Goal: Navigation & Orientation: Understand site structure

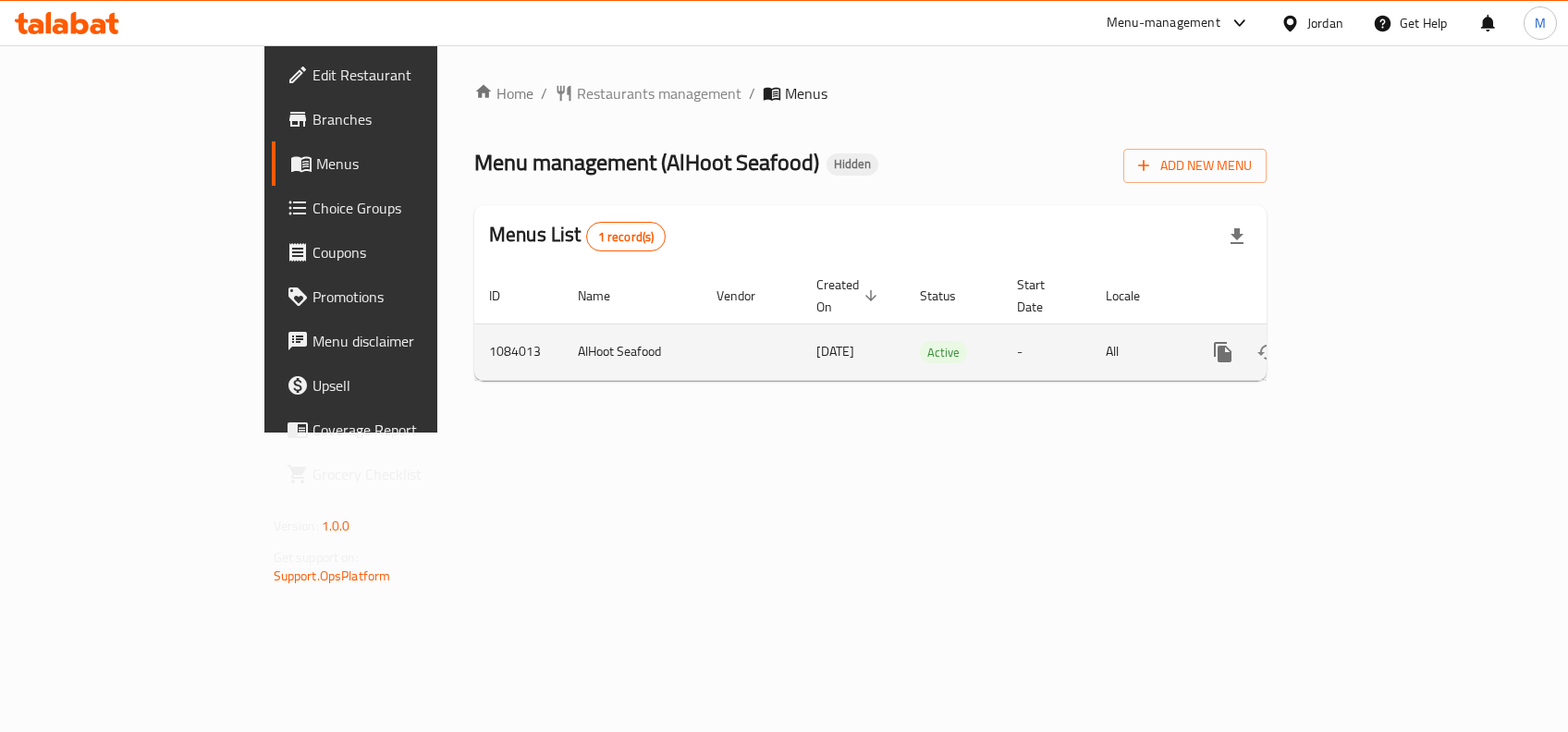
click at [1368, 341] on icon "enhanced table" at bounding box center [1356, 352] width 22 height 22
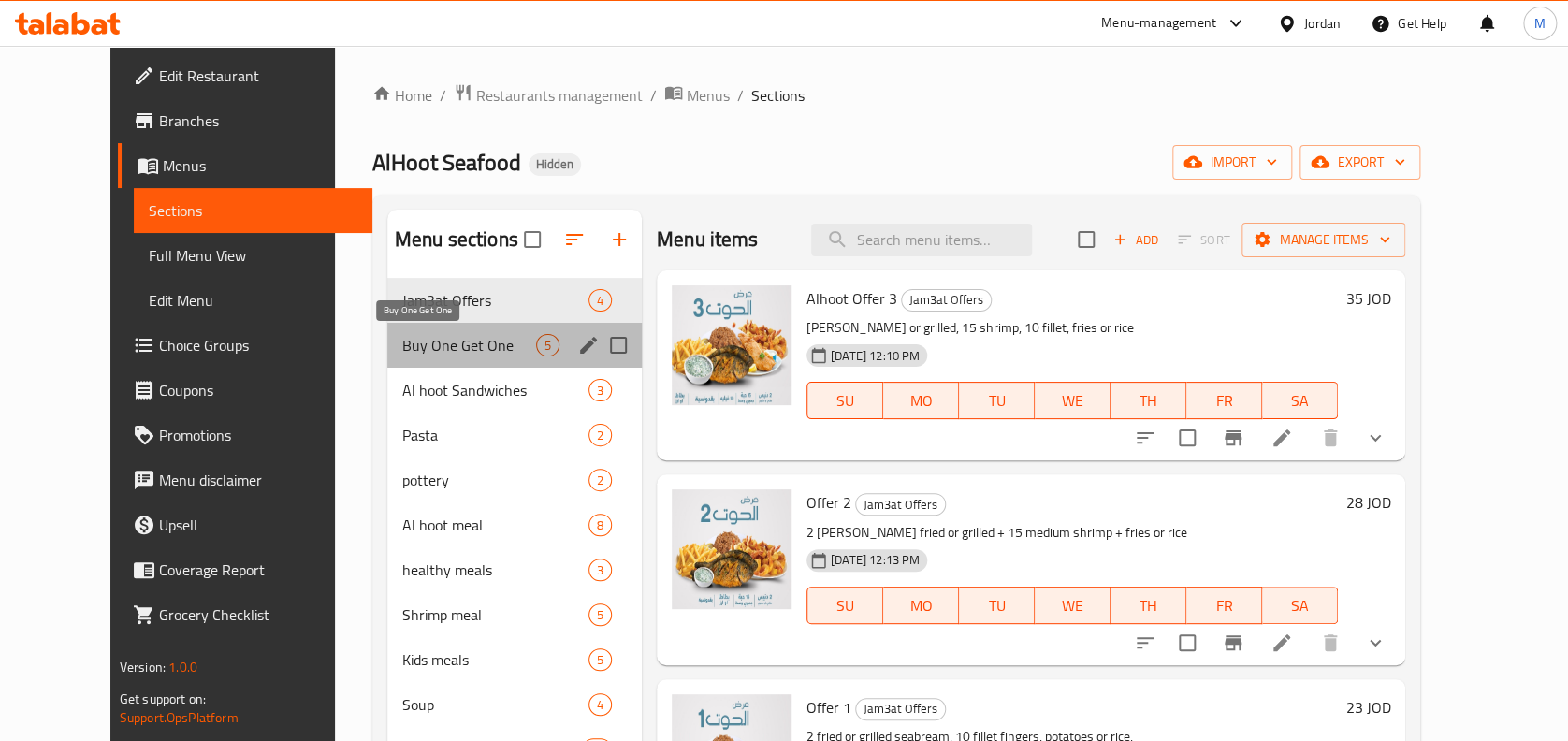
click at [426, 338] on span "Buy One Get One" at bounding box center [469, 344] width 134 height 22
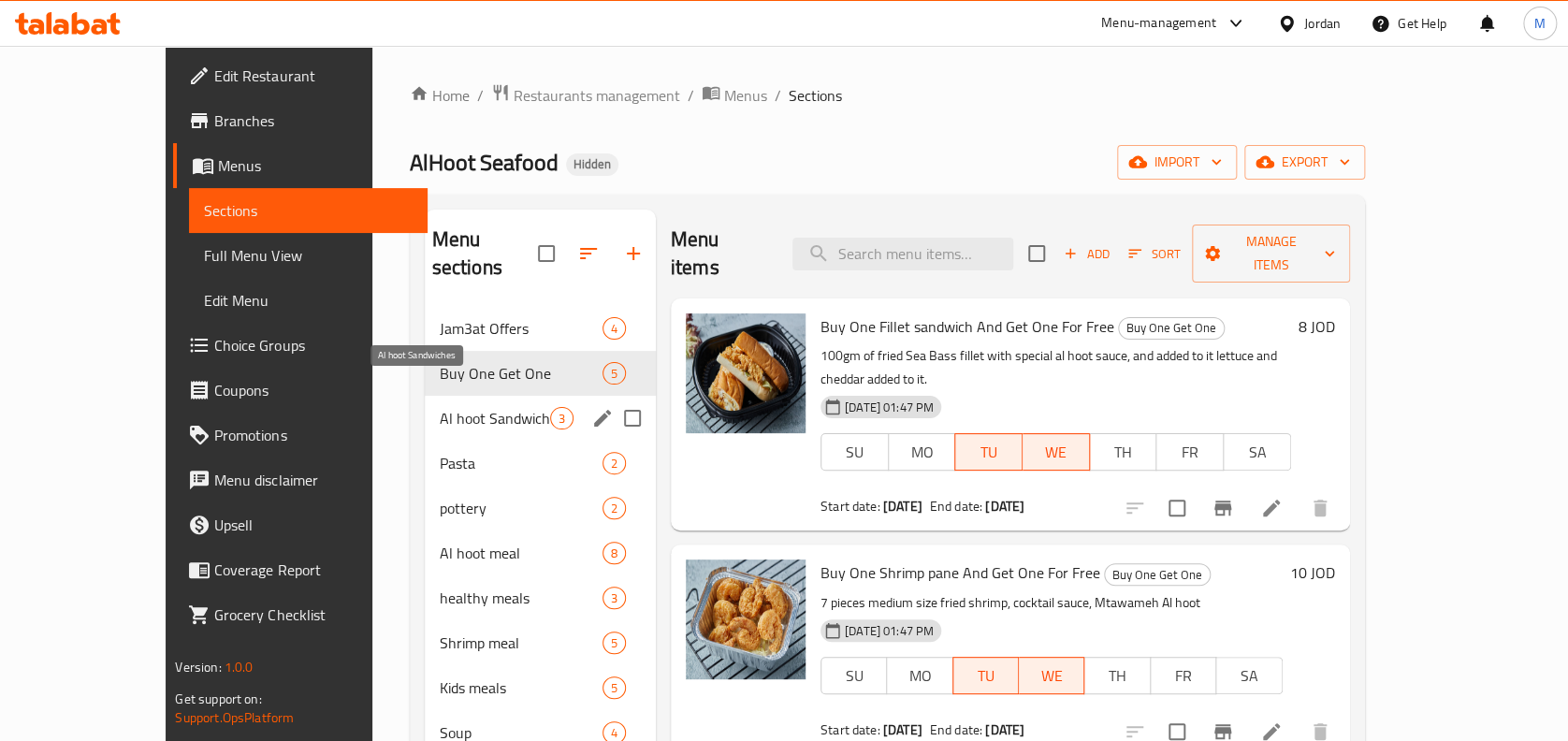
click at [441, 407] on span "Al hoot Sandwiches" at bounding box center [495, 418] width 111 height 22
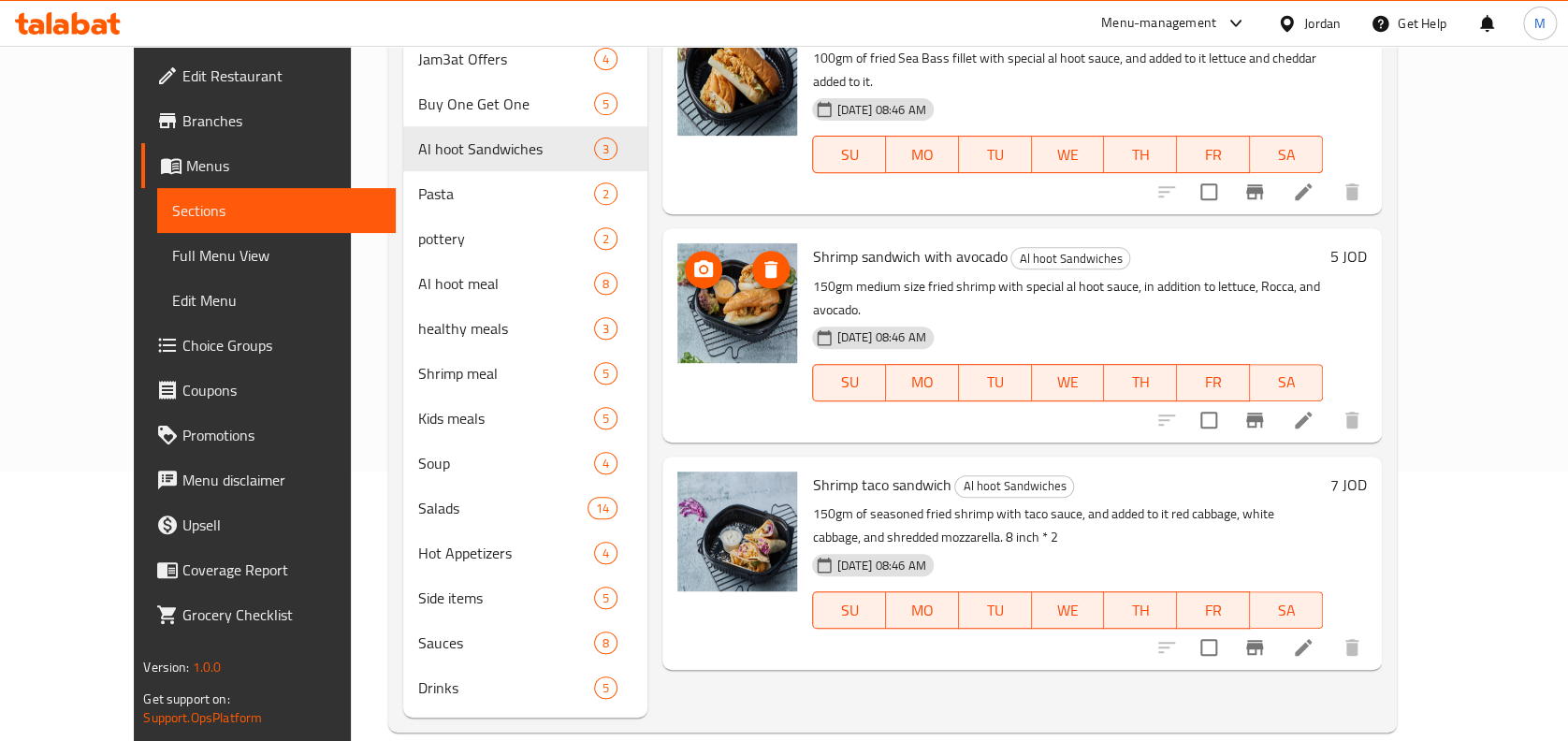
scroll to position [145, 0]
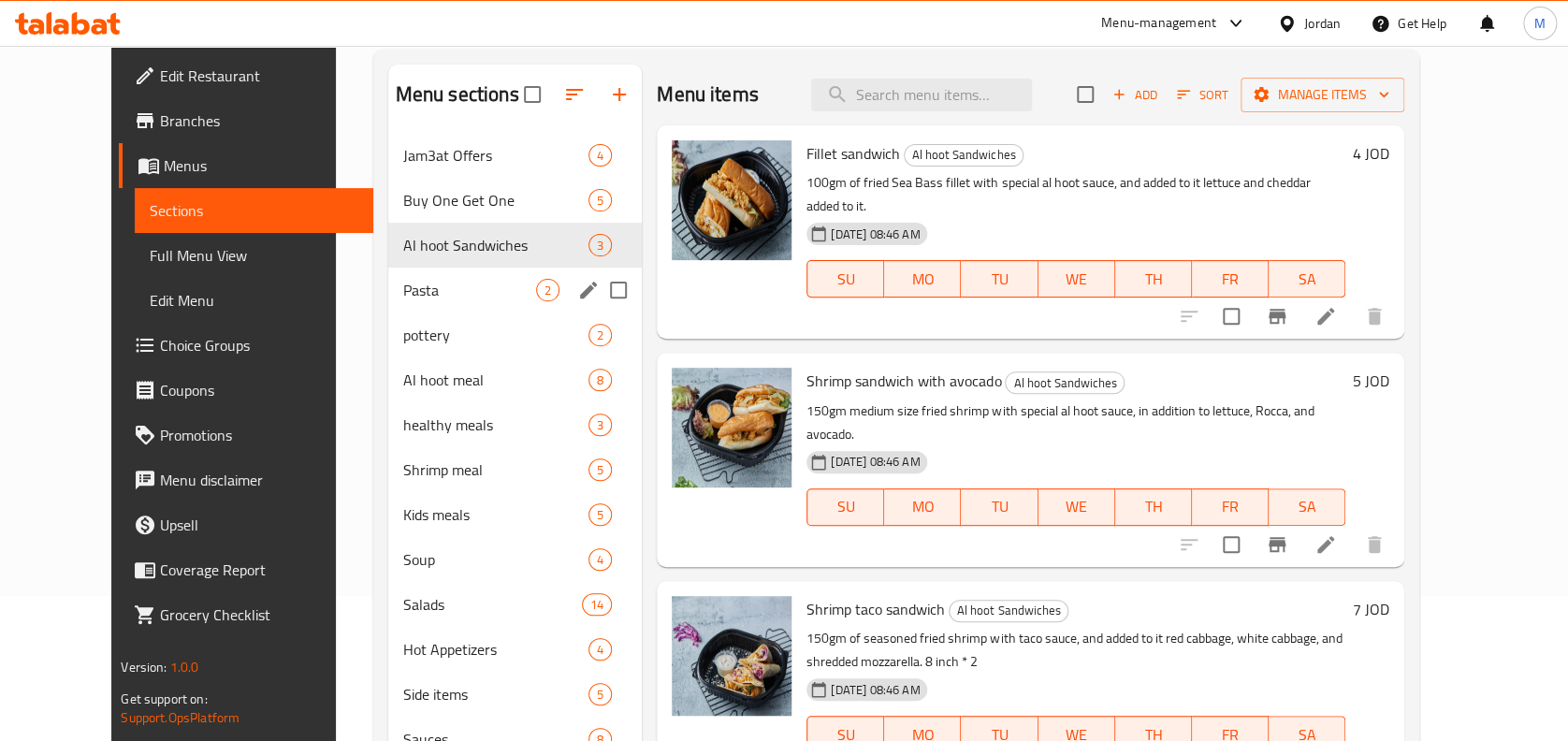
click at [405, 294] on span "Pasta" at bounding box center [469, 289] width 133 height 22
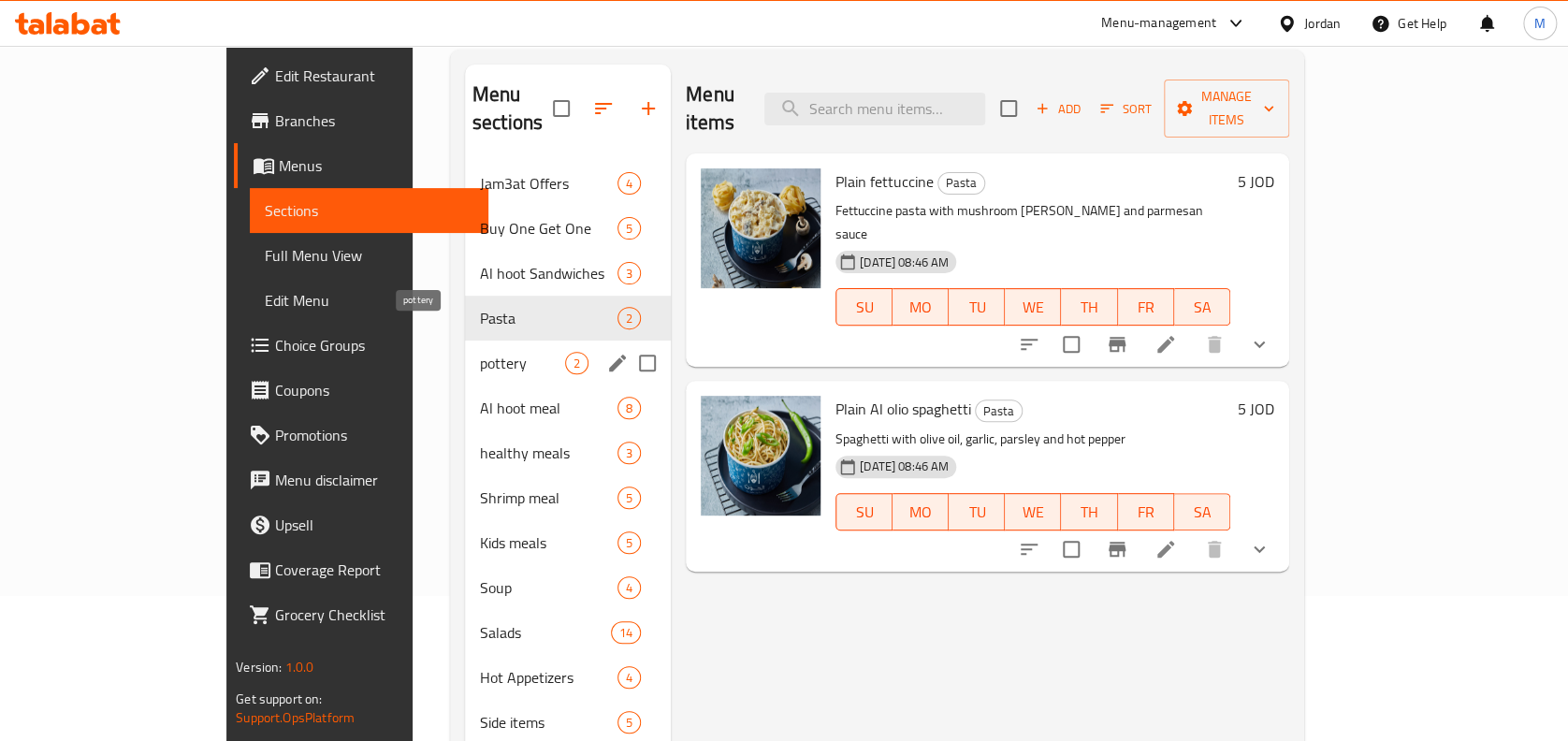
click at [480, 352] on span "pottery" at bounding box center [523, 363] width 85 height 22
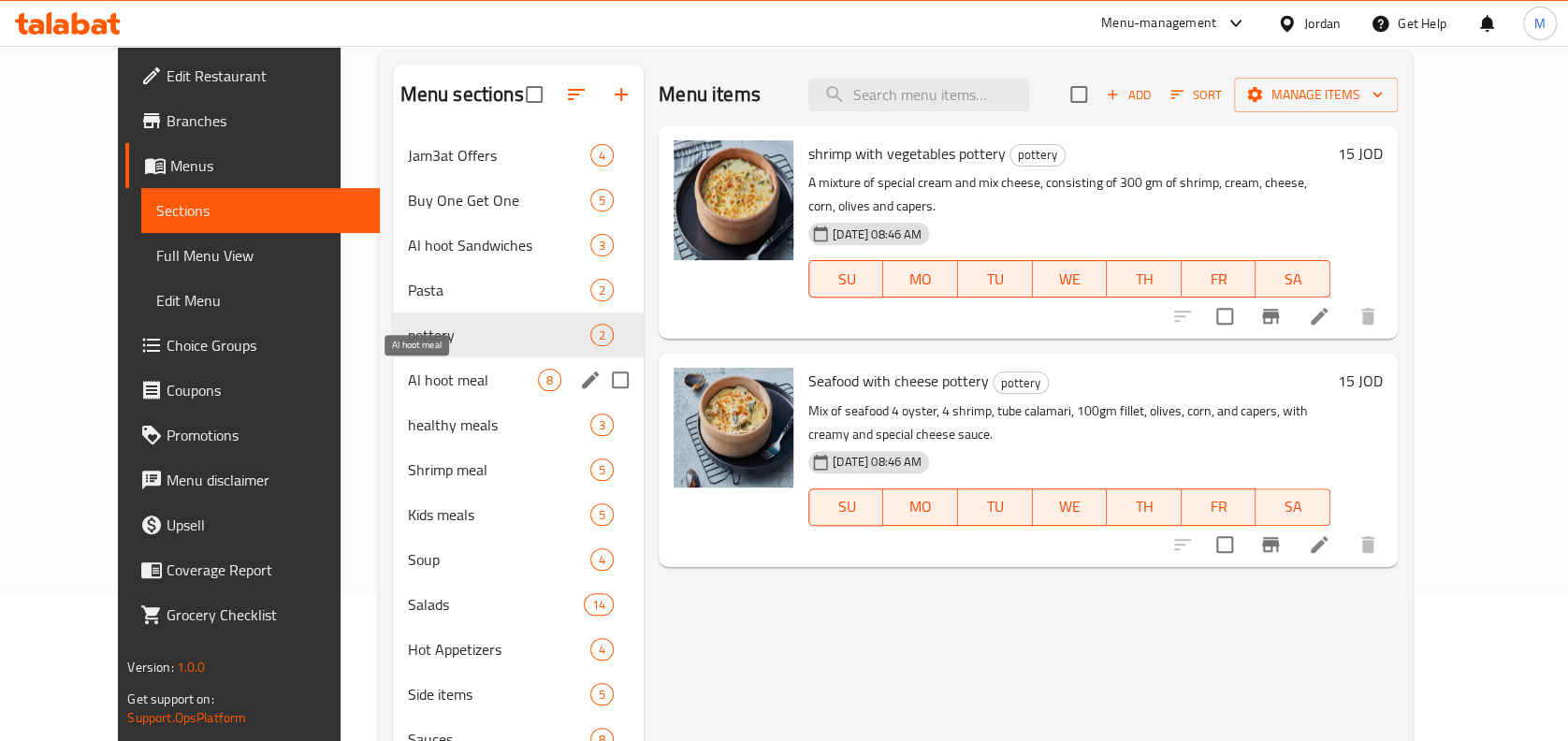
click at [475, 380] on span "Al hoot meal" at bounding box center [473, 379] width 130 height 22
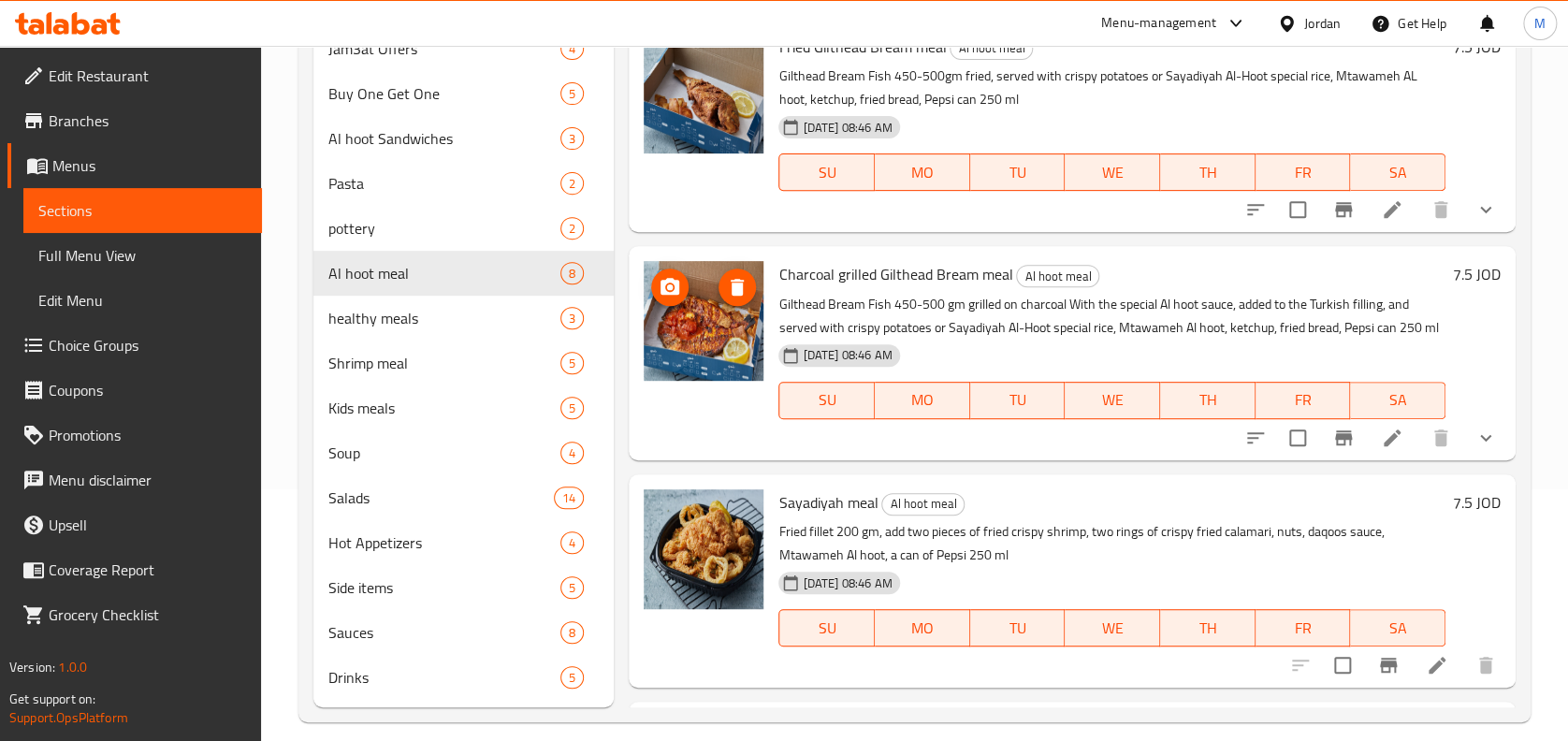
scroll to position [270, 0]
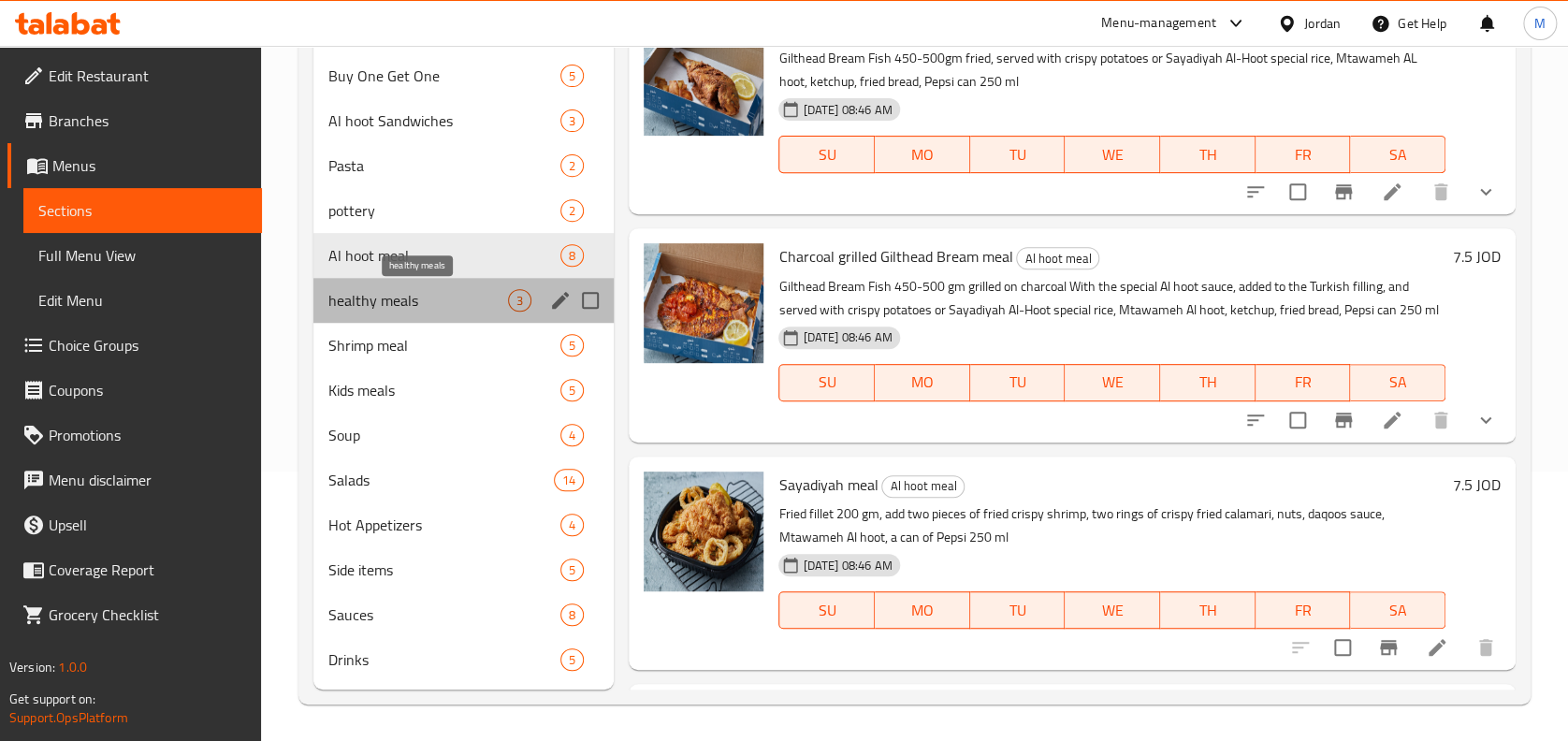
click at [403, 304] on span "healthy meals" at bounding box center [418, 300] width 179 height 22
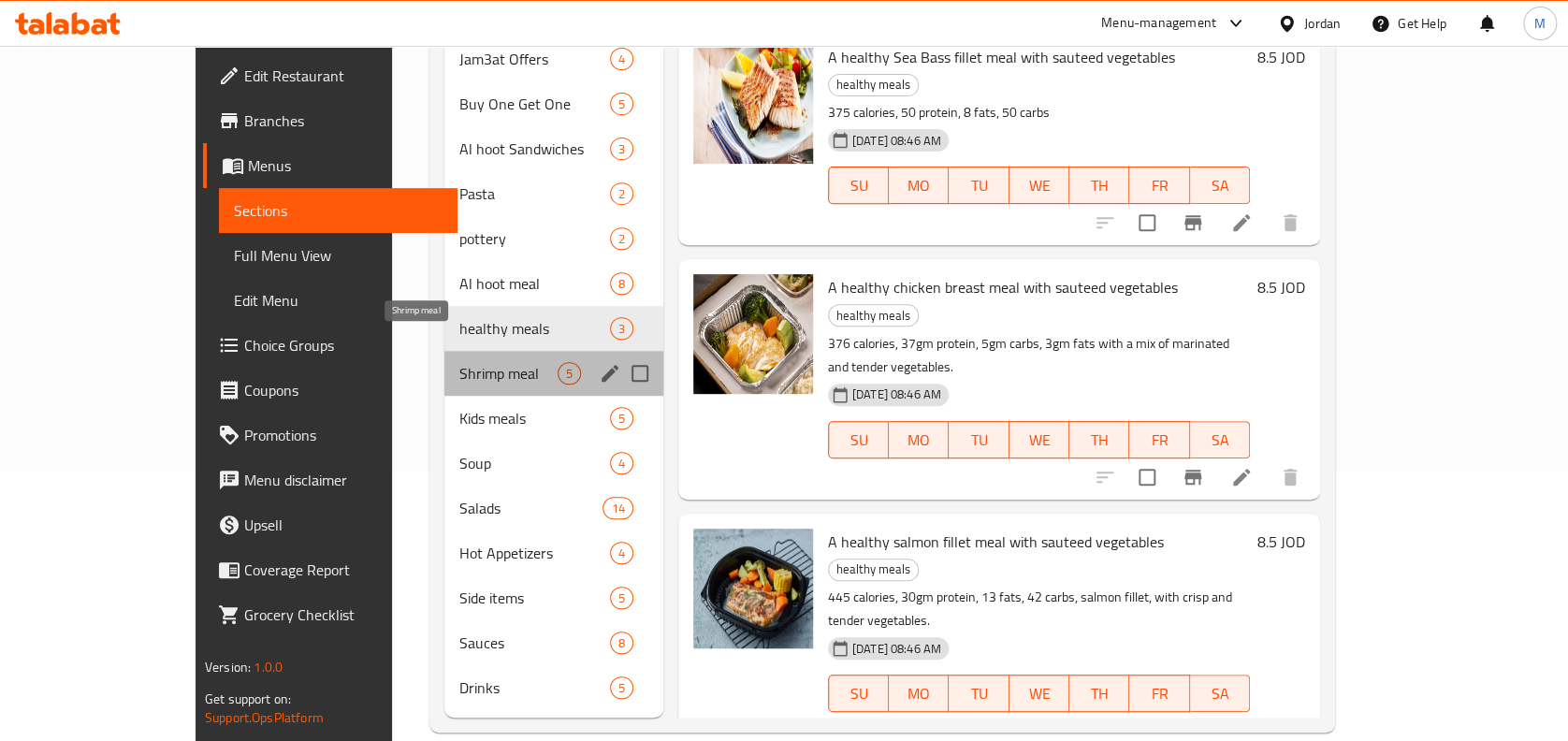
click at [460, 362] on span "Shrimp meal" at bounding box center [508, 372] width 98 height 22
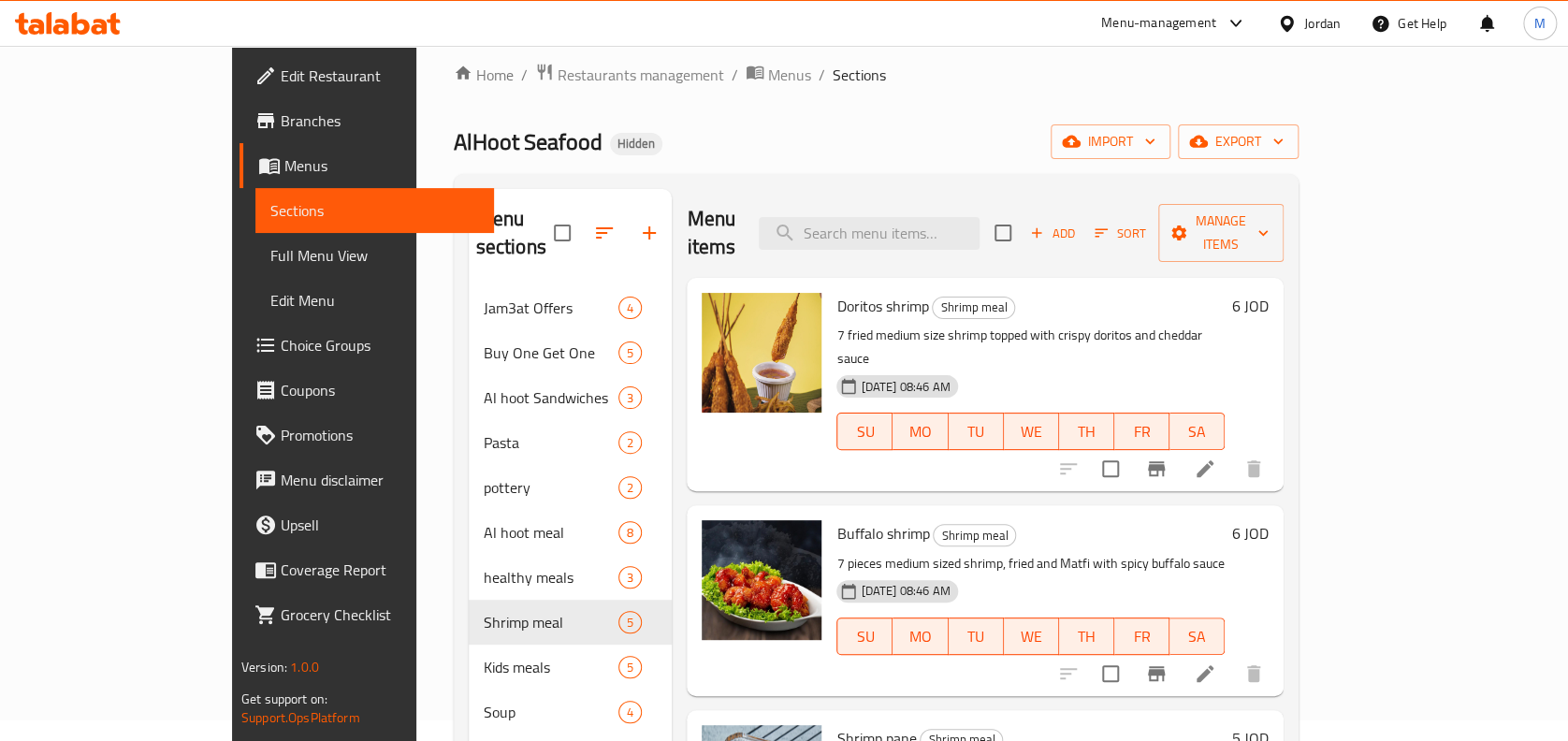
scroll to position [270, 0]
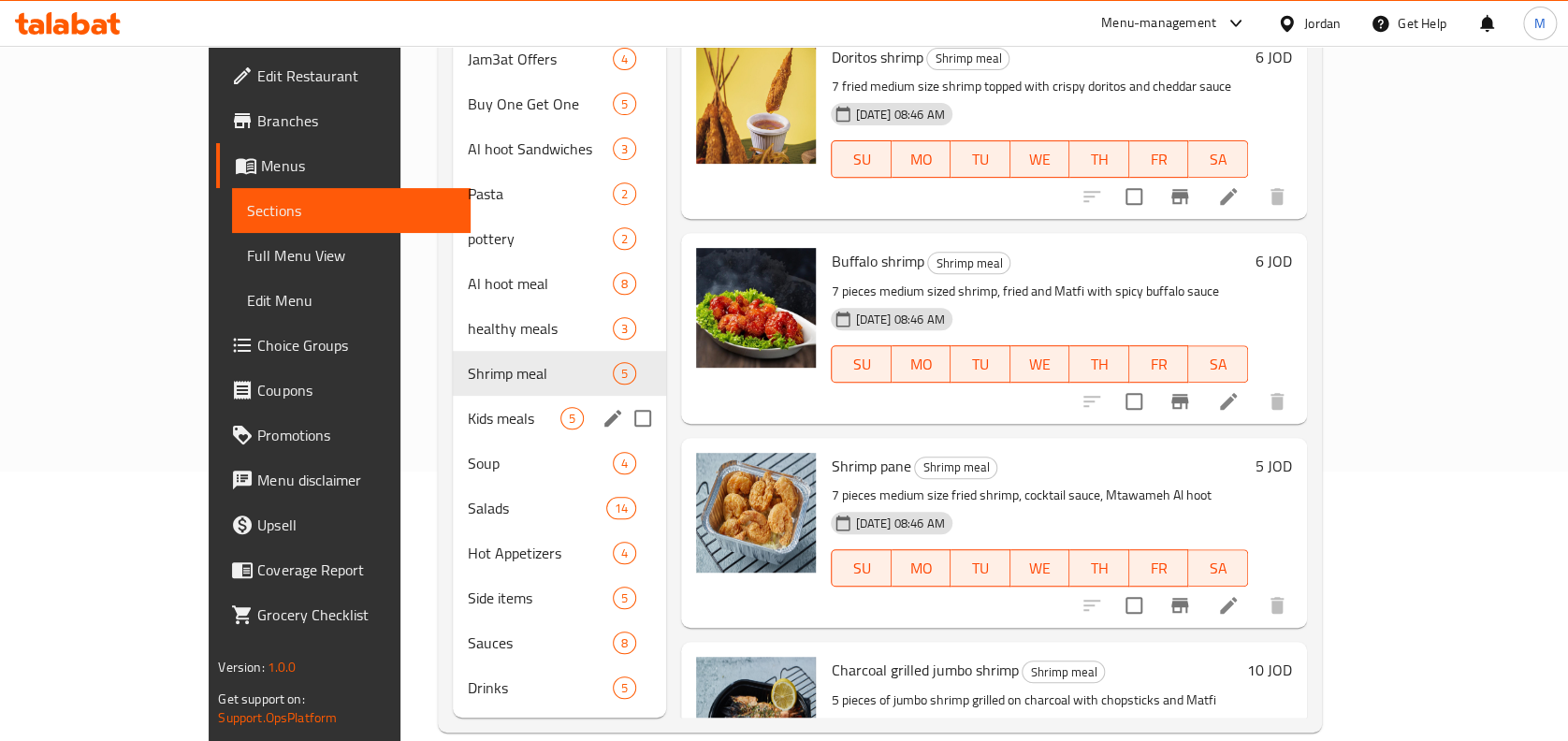
click at [467, 407] on span "Kids meals" at bounding box center [514, 418] width 93 height 22
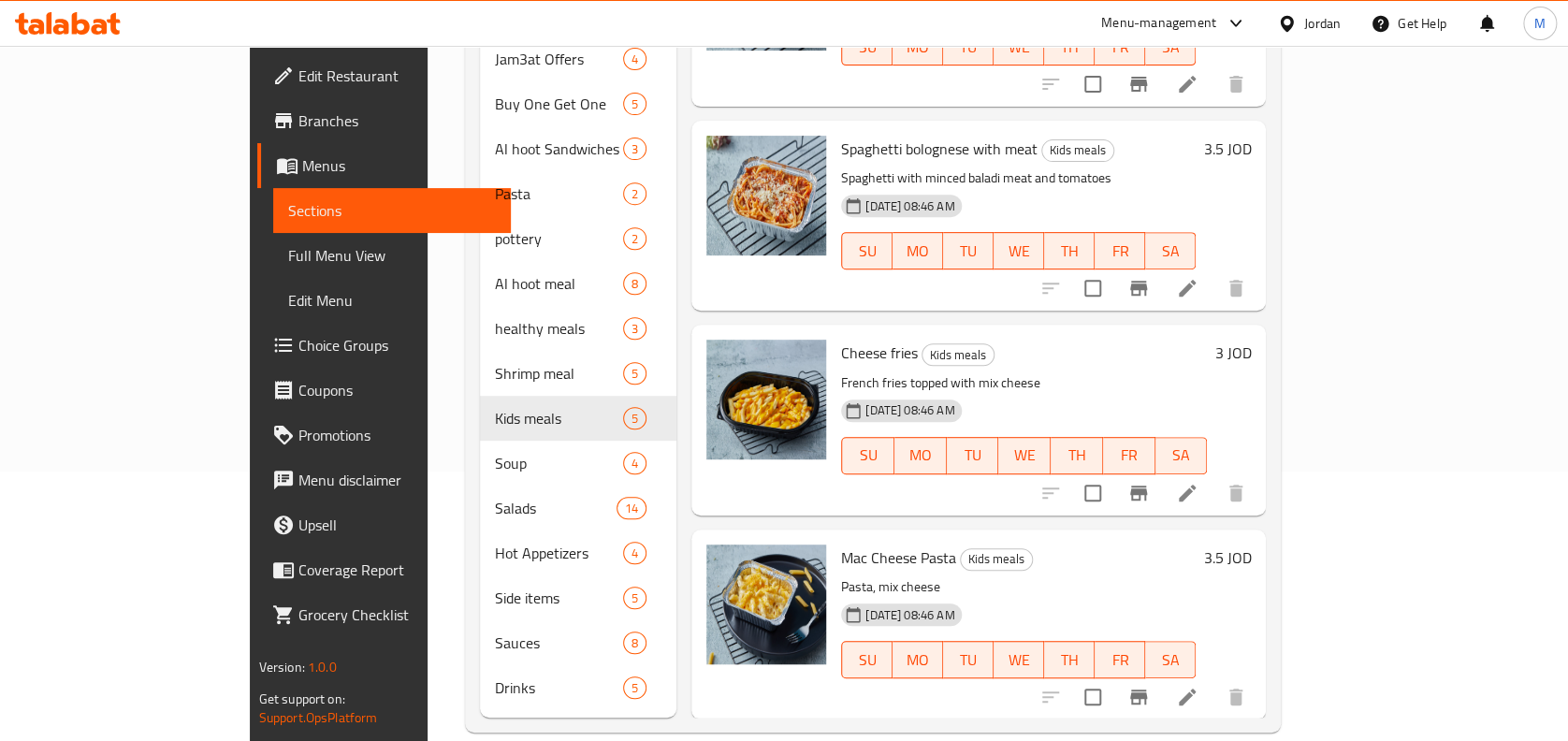
scroll to position [319, 0]
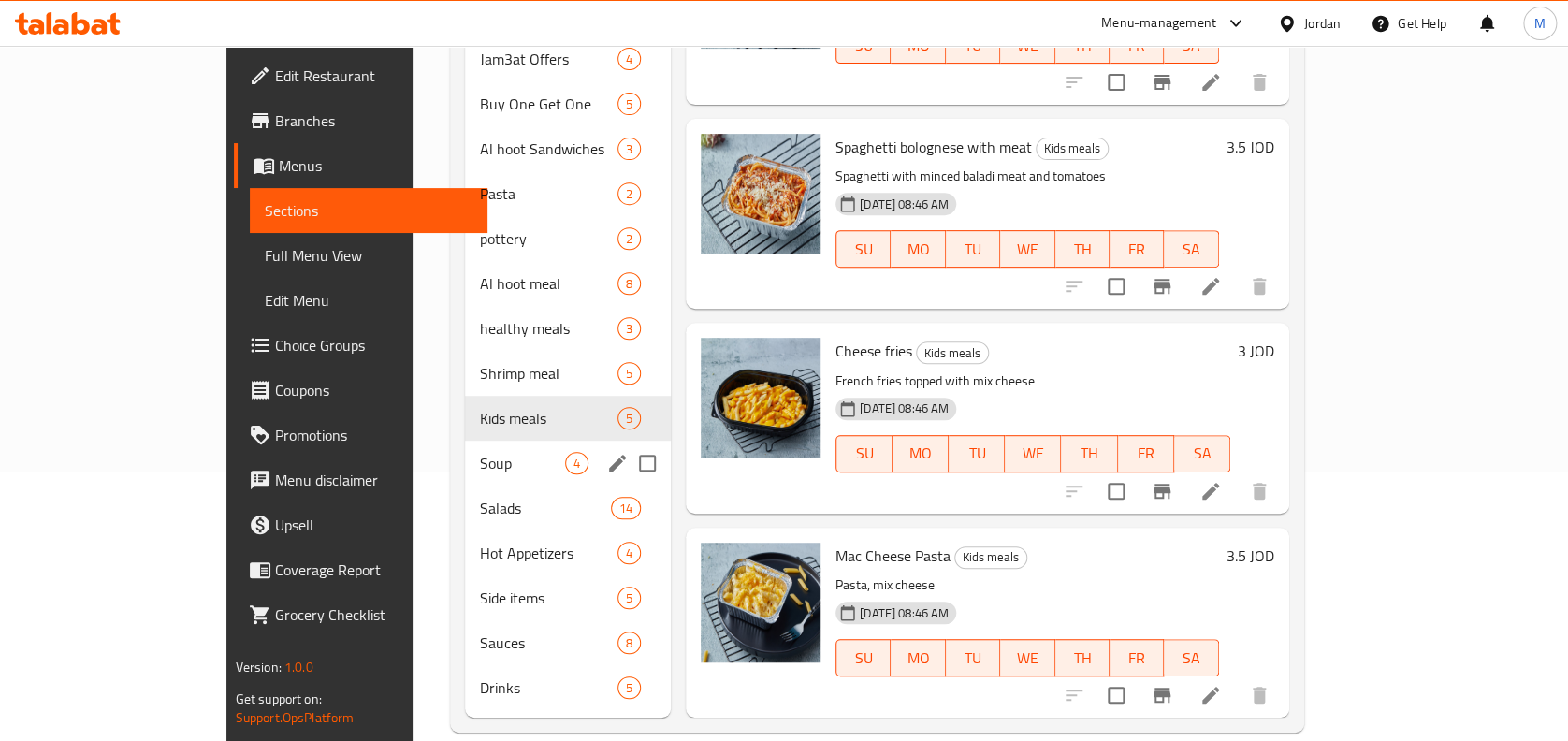
click at [464, 445] on div "Soup 4" at bounding box center [567, 463] width 206 height 45
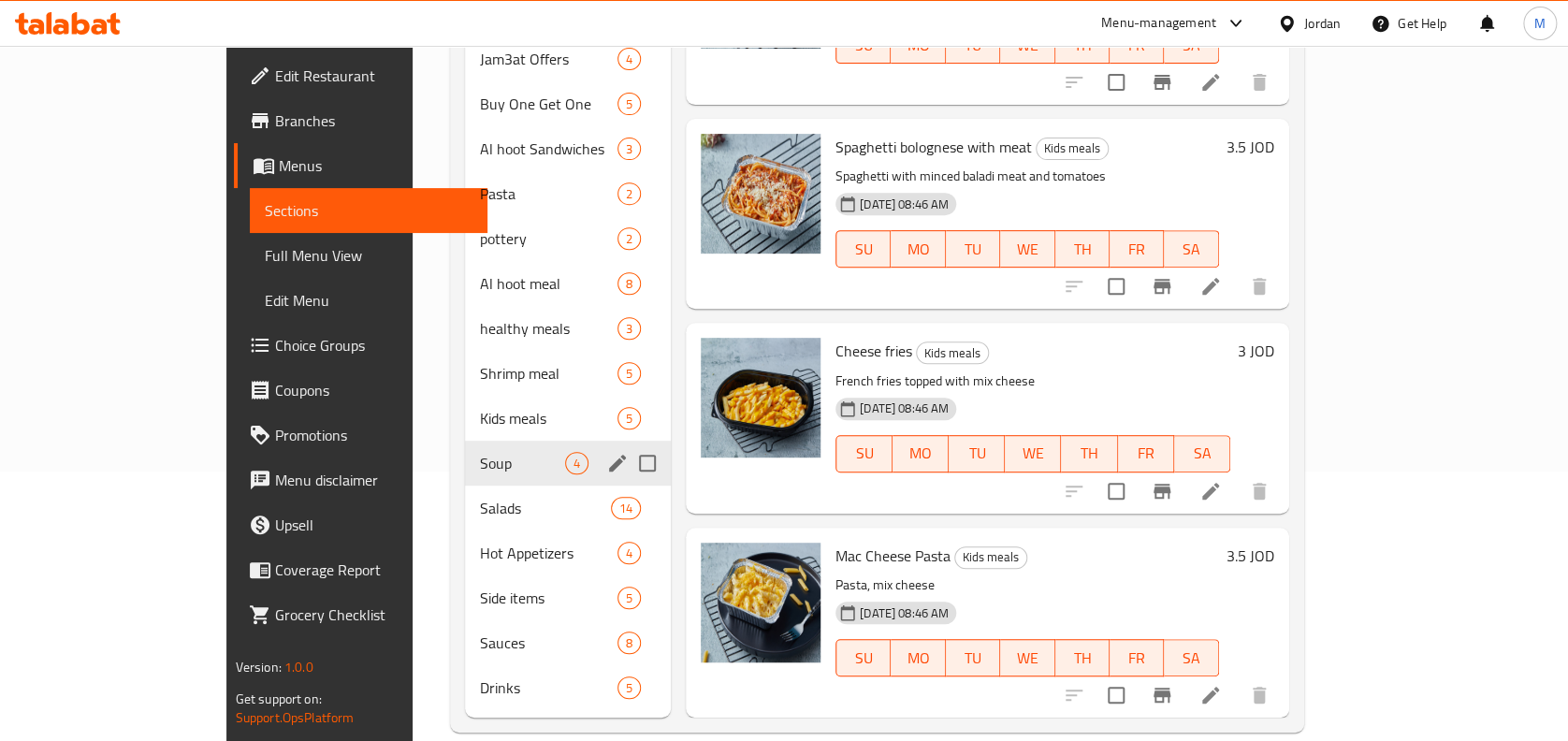
scroll to position [114, 0]
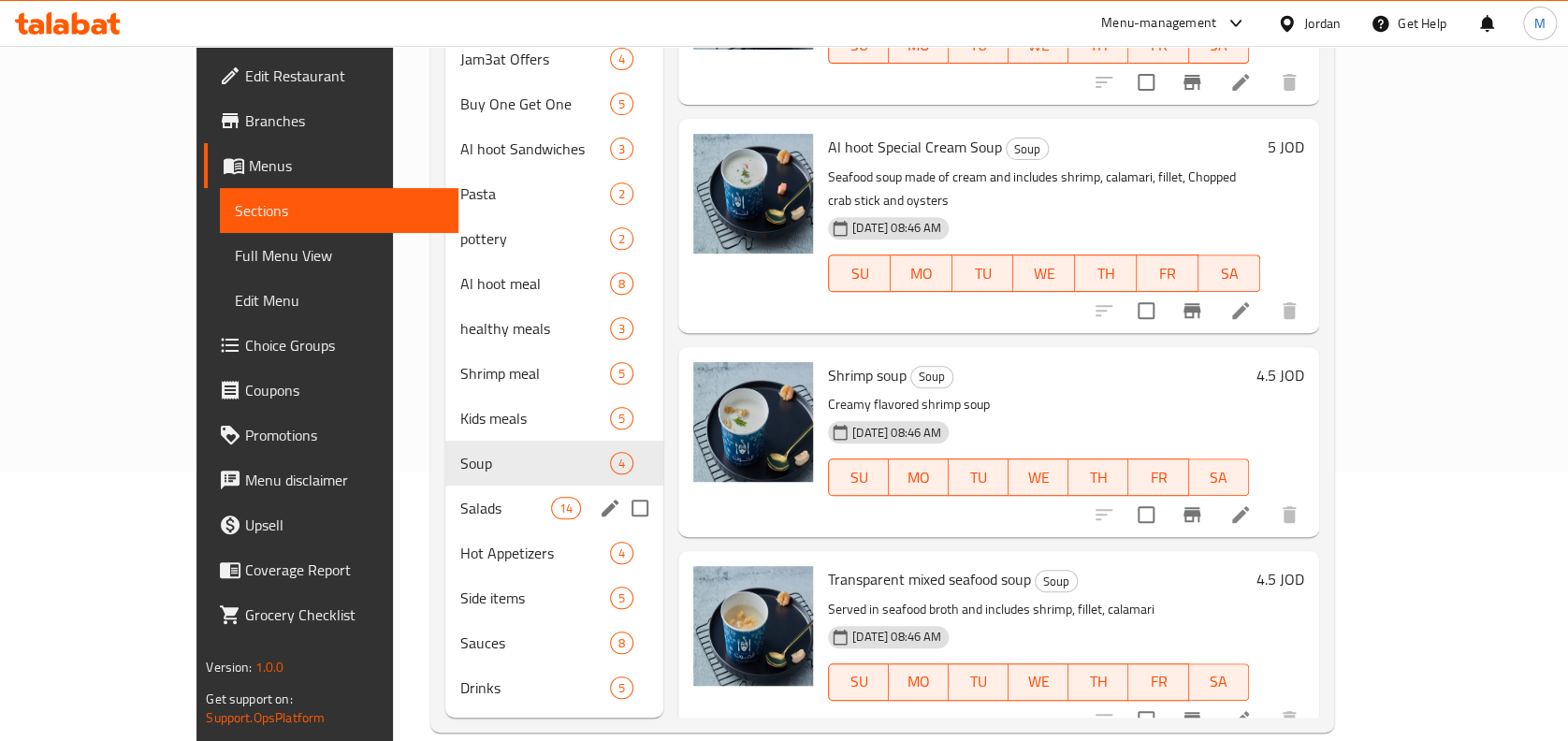
click at [461, 497] on span "Salads" at bounding box center [506, 507] width 91 height 22
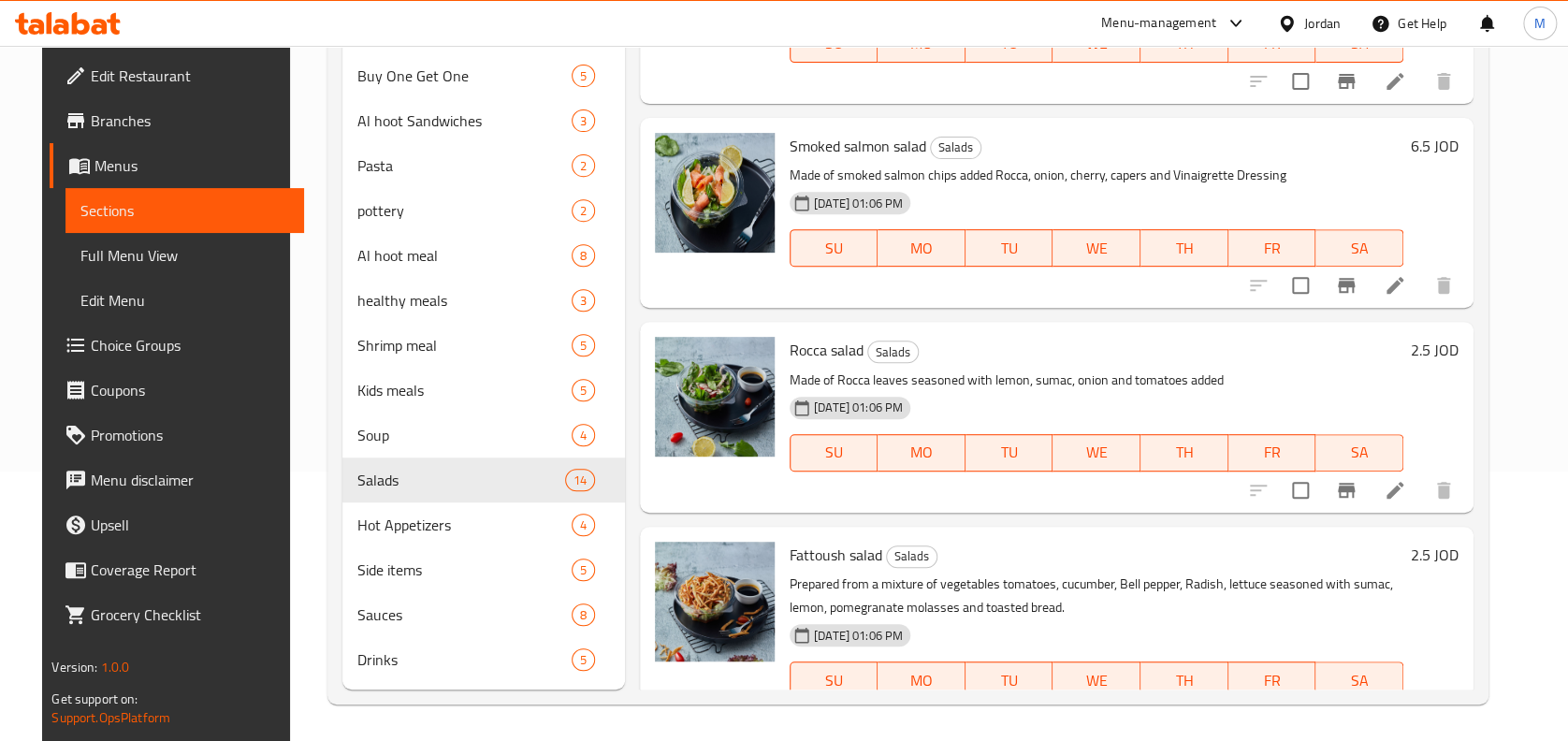
scroll to position [364, 0]
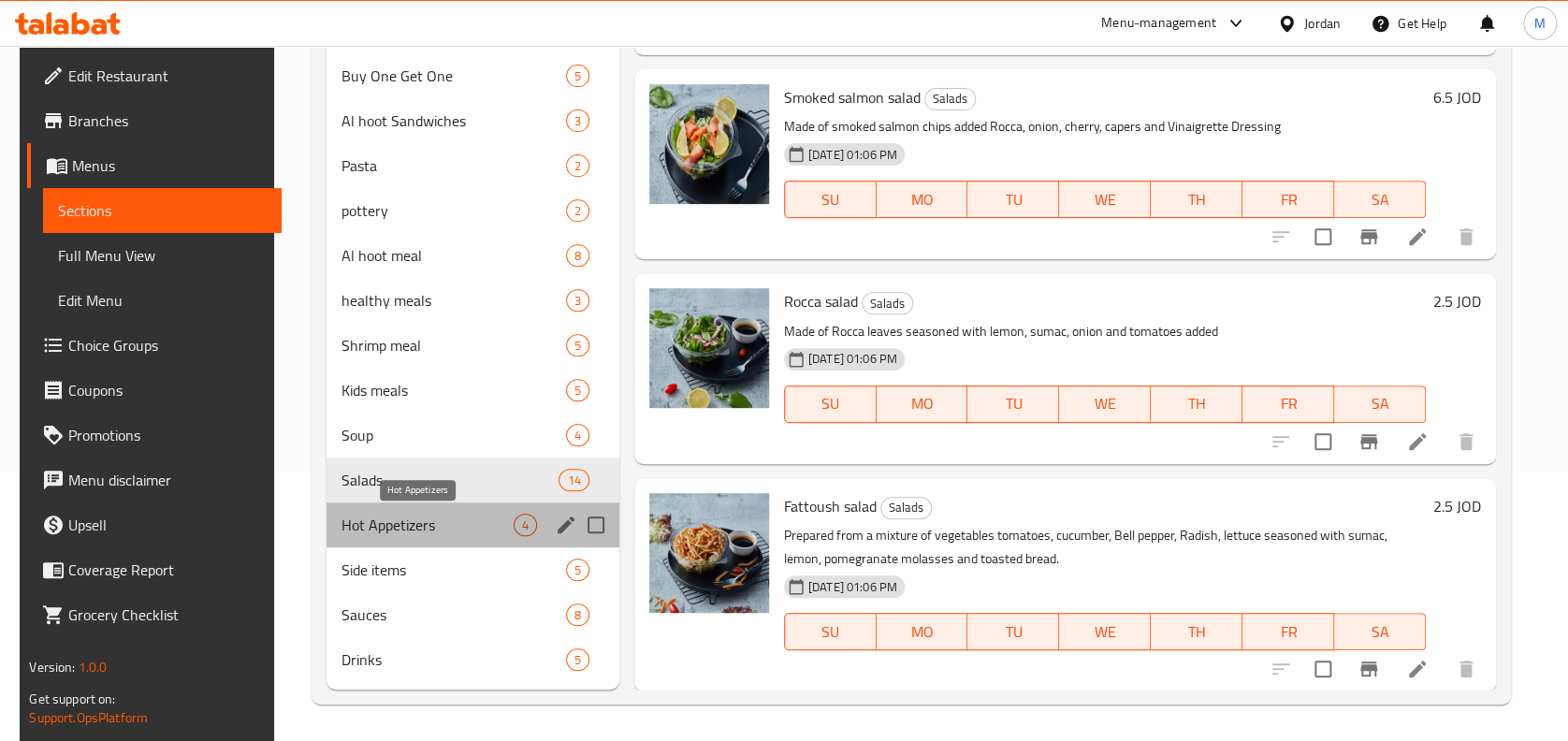
click at [442, 527] on span "Hot Appetizers" at bounding box center [427, 525] width 172 height 22
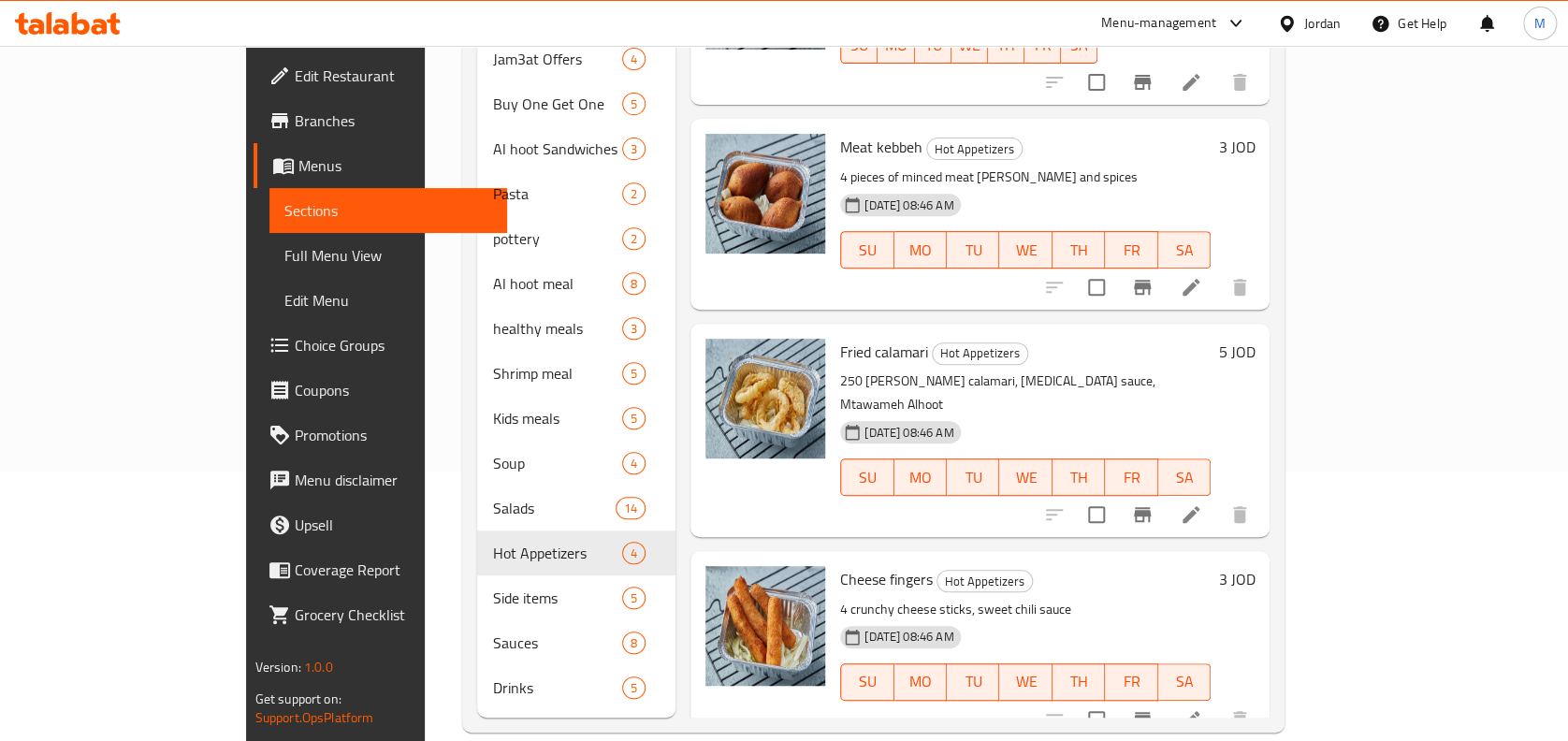
scroll to position [114, 0]
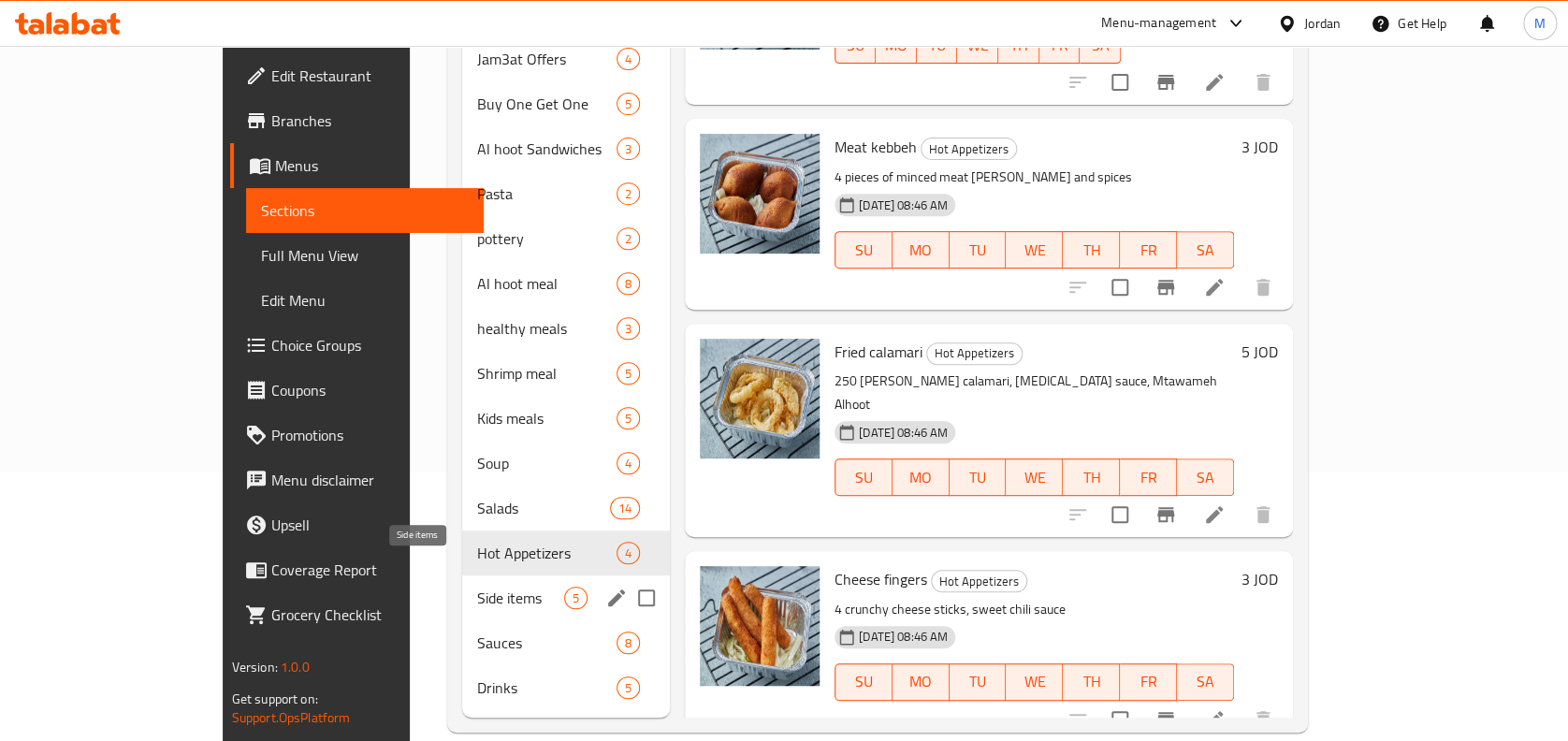
click at [477, 587] on span "Side items" at bounding box center [521, 597] width 87 height 22
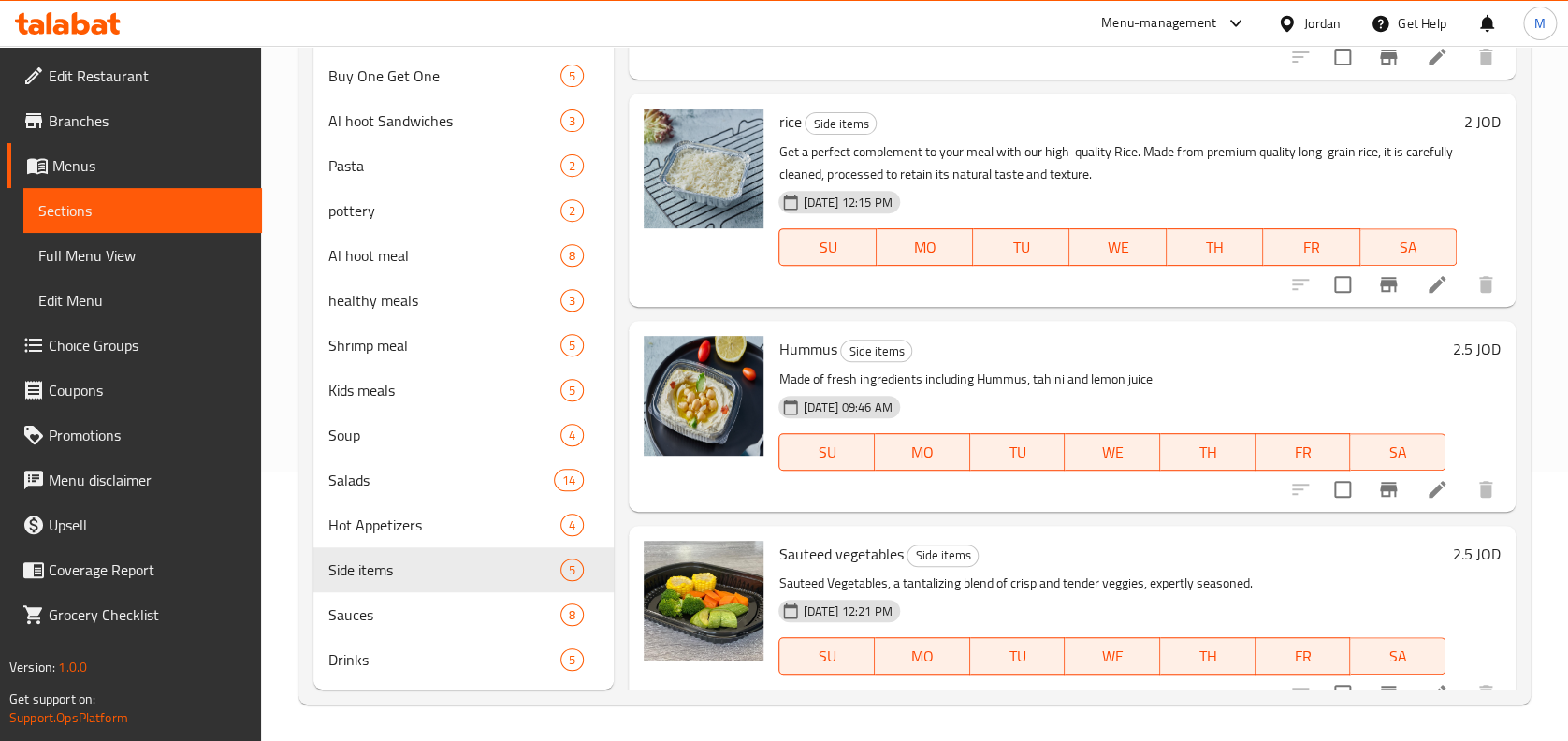
scroll to position [314, 0]
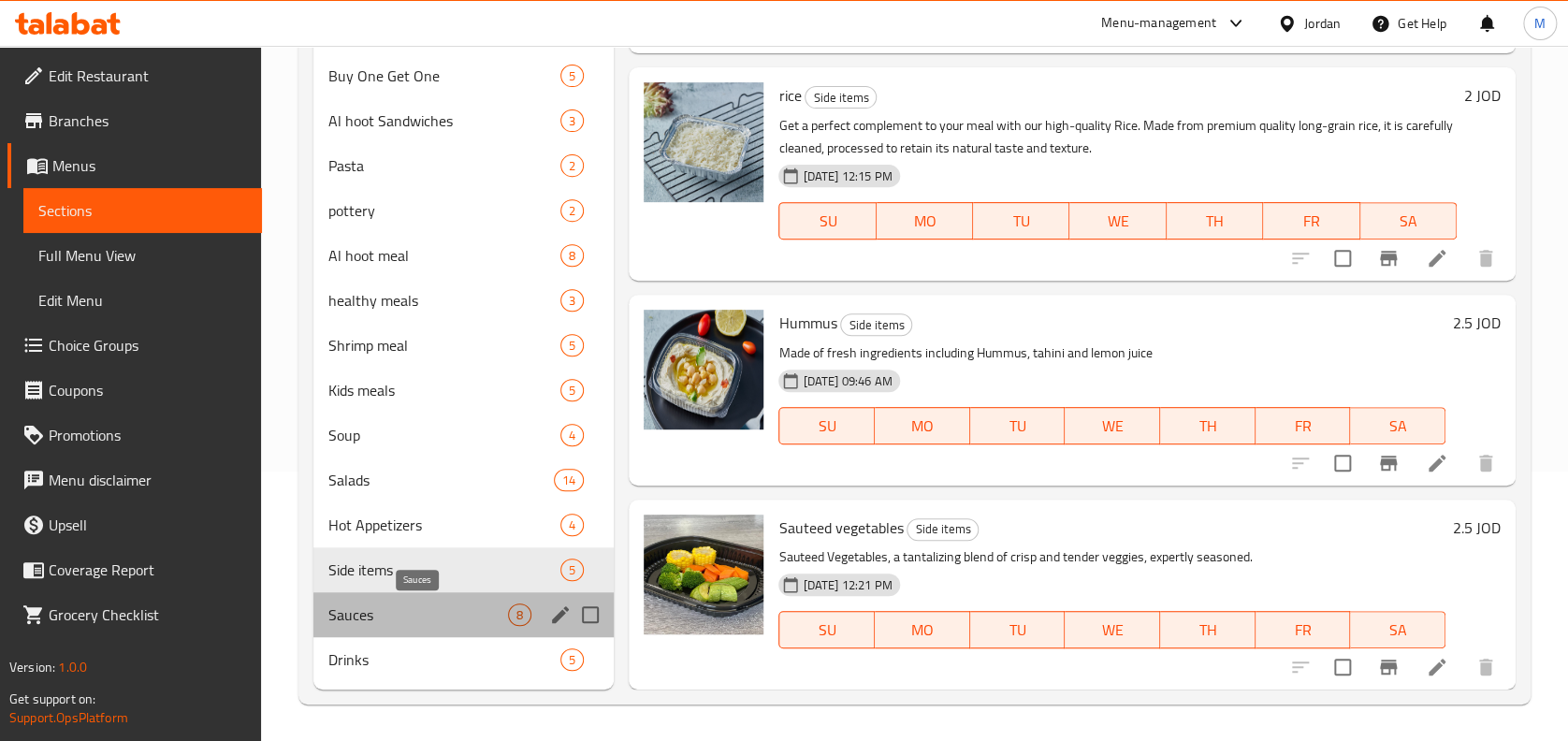
click at [470, 615] on span "Sauces" at bounding box center [418, 614] width 179 height 22
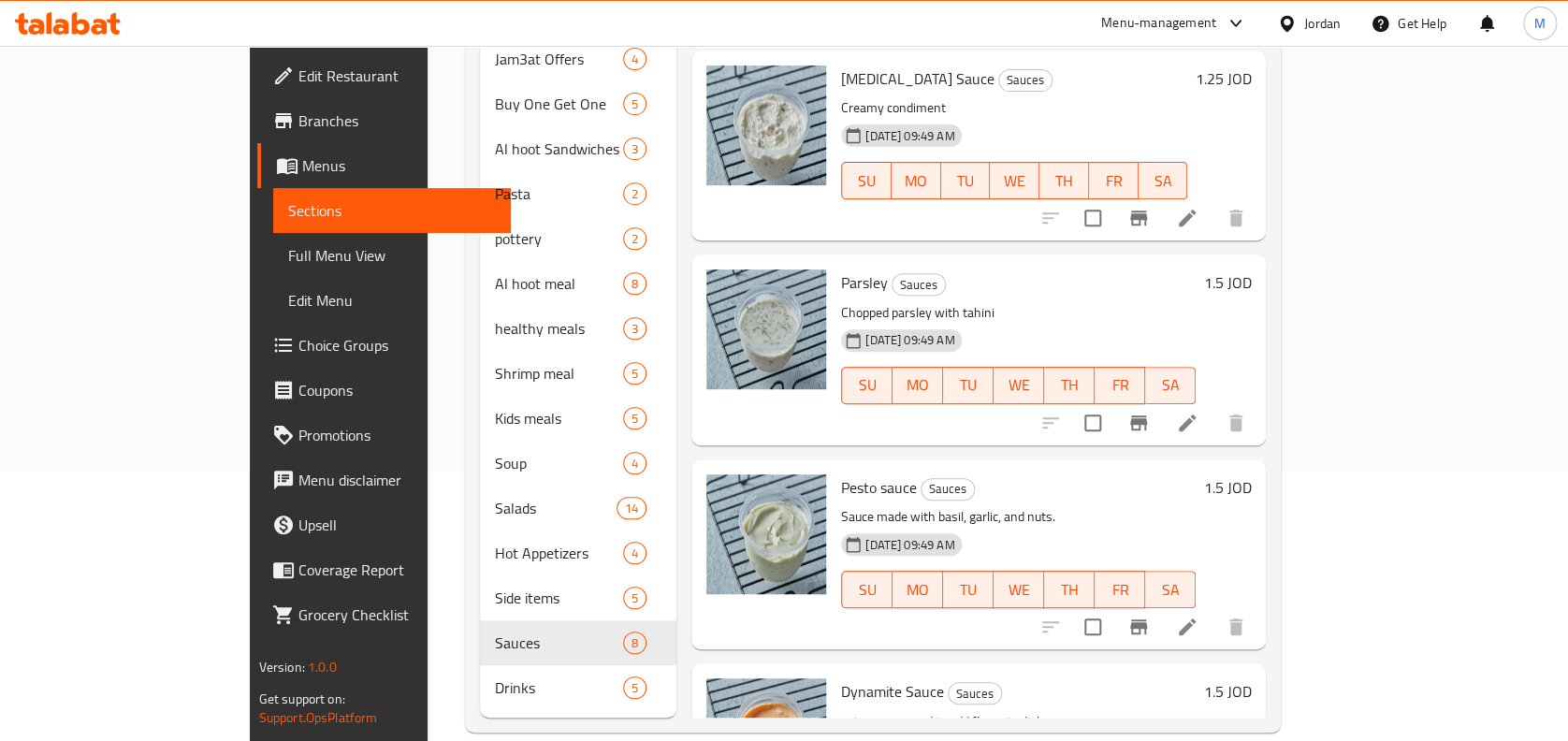
scroll to position [813, 0]
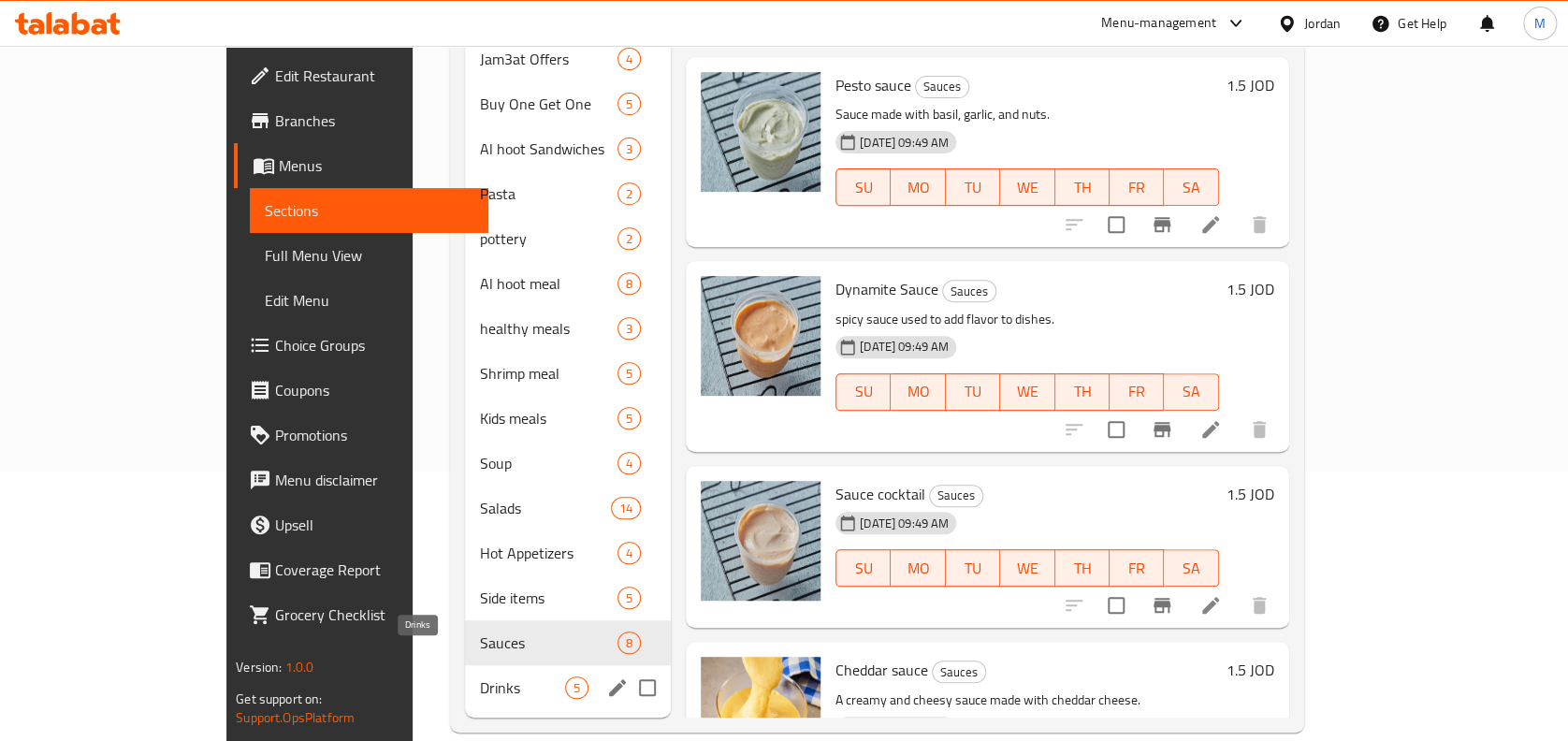
click at [480, 676] on span "Drinks" at bounding box center [523, 687] width 85 height 22
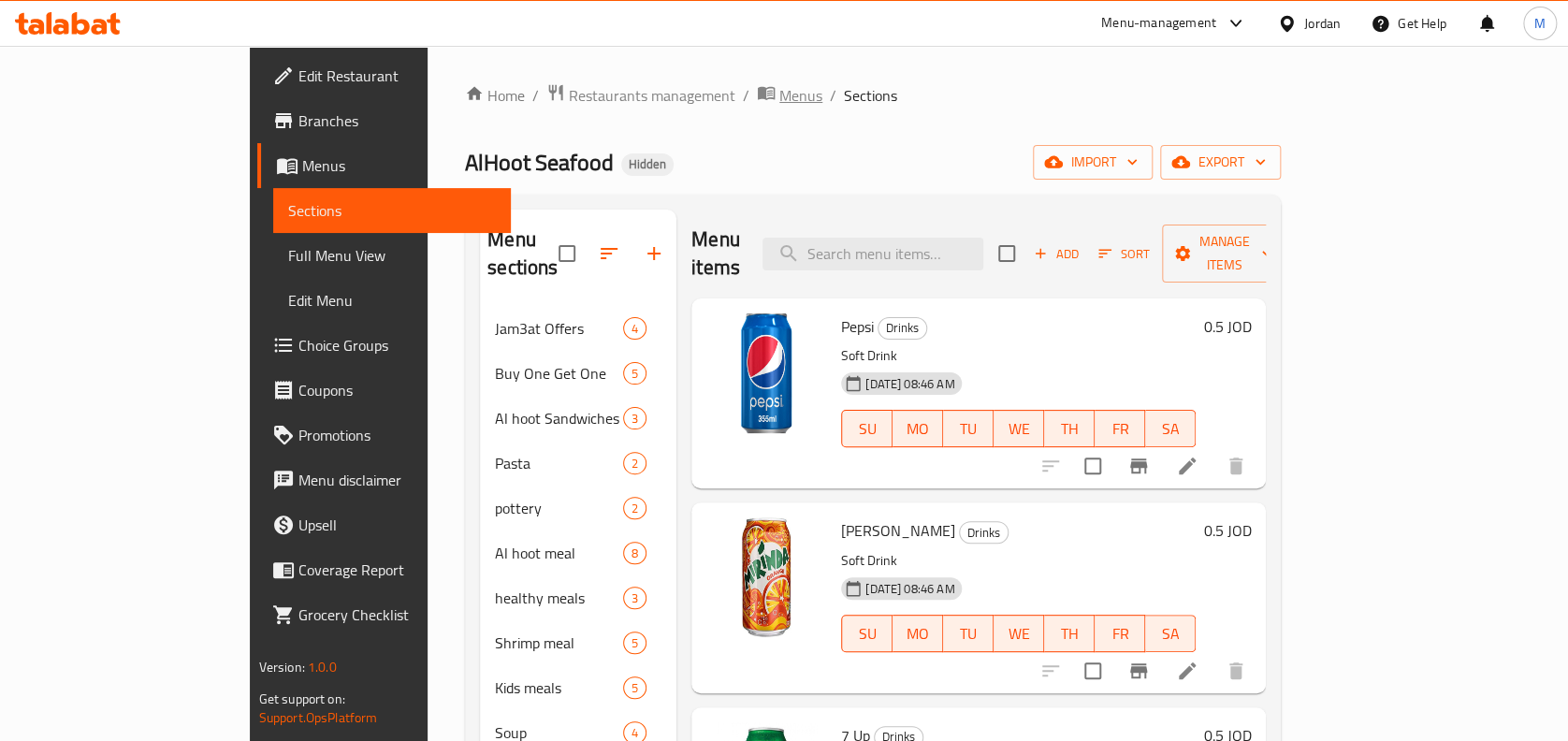
click at [780, 96] on span "Menus" at bounding box center [801, 95] width 43 height 22
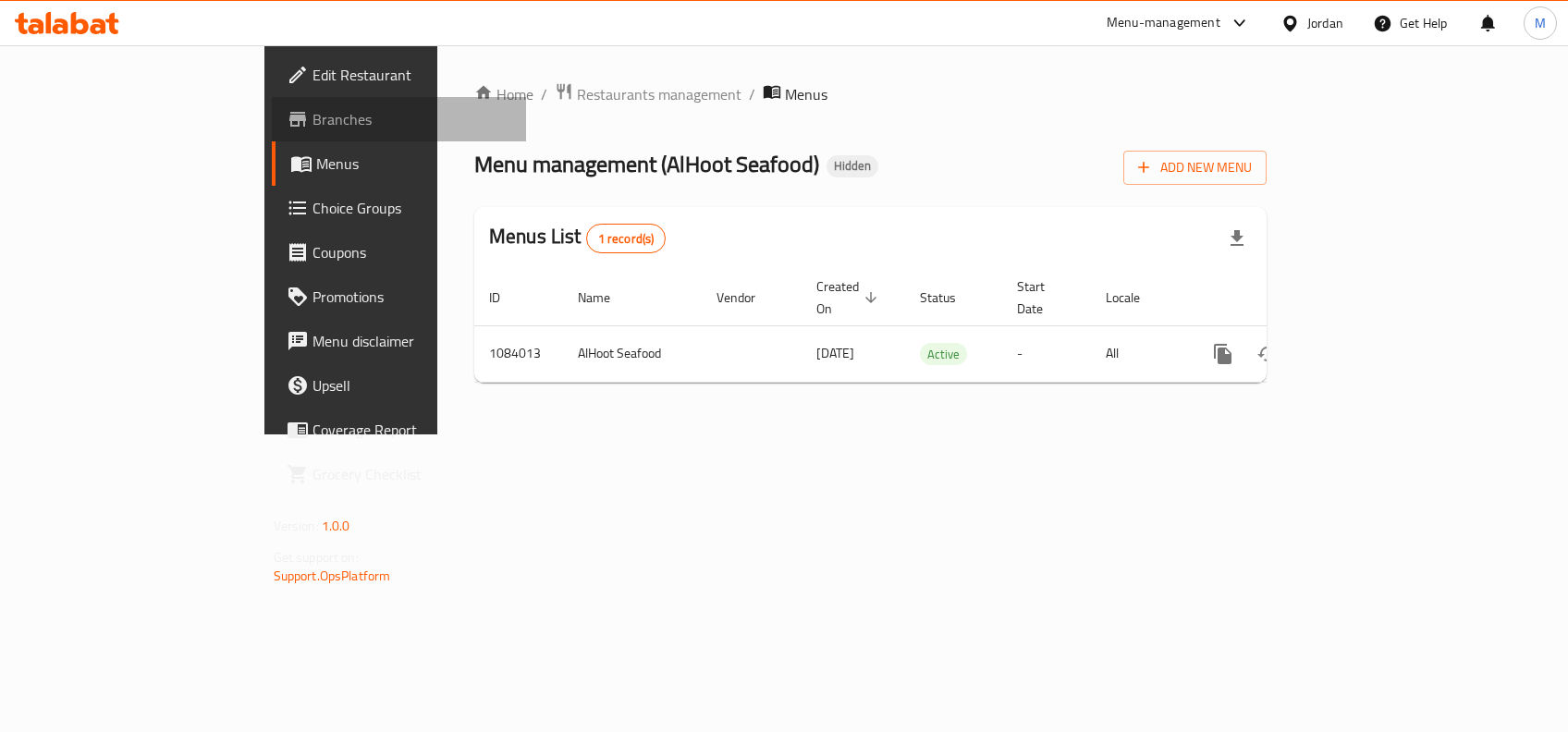
click at [272, 130] on link "Branches" at bounding box center [399, 119] width 254 height 44
